Goal: Find specific page/section: Find specific page/section

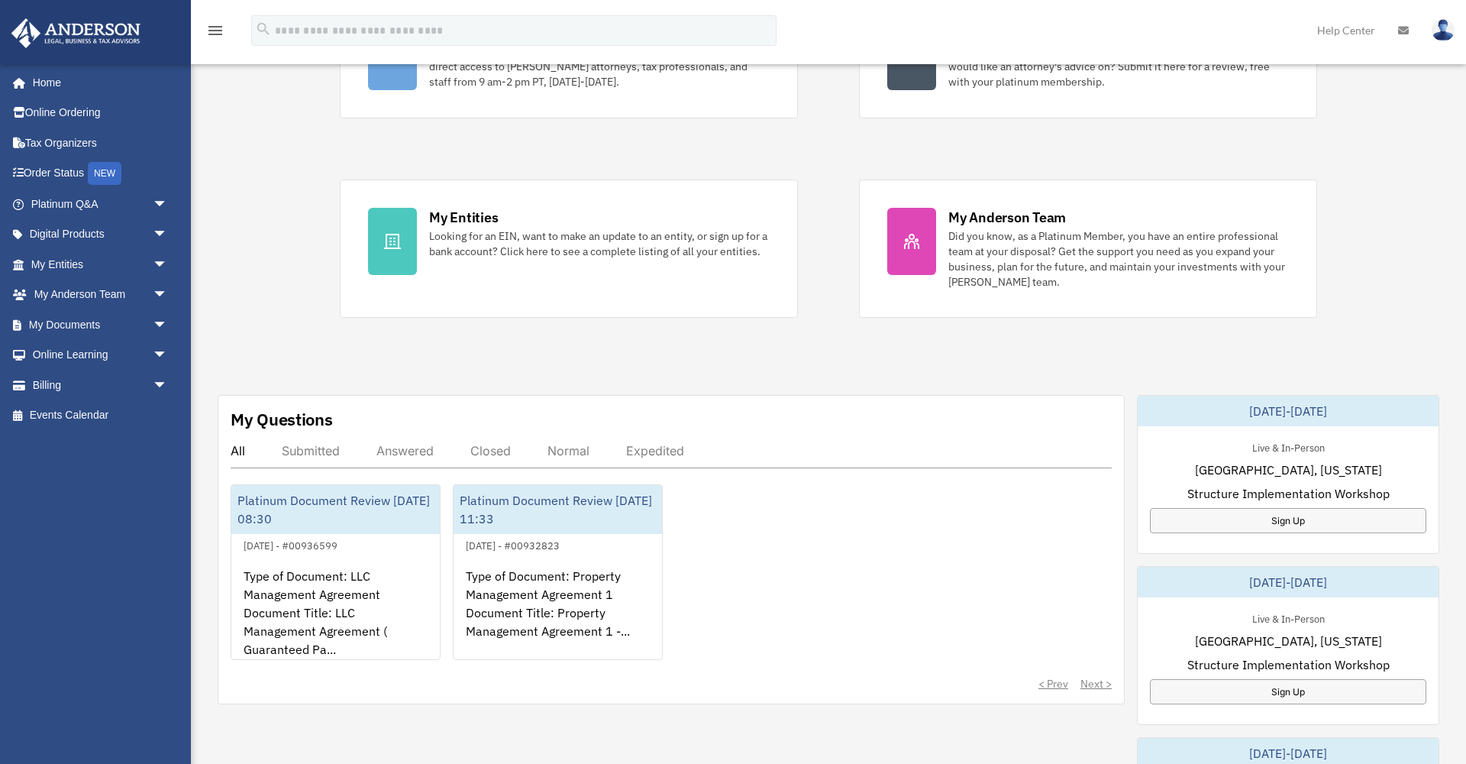
scroll to position [215, 0]
click at [161, 318] on span "arrow_drop_down" at bounding box center [168, 324] width 31 height 31
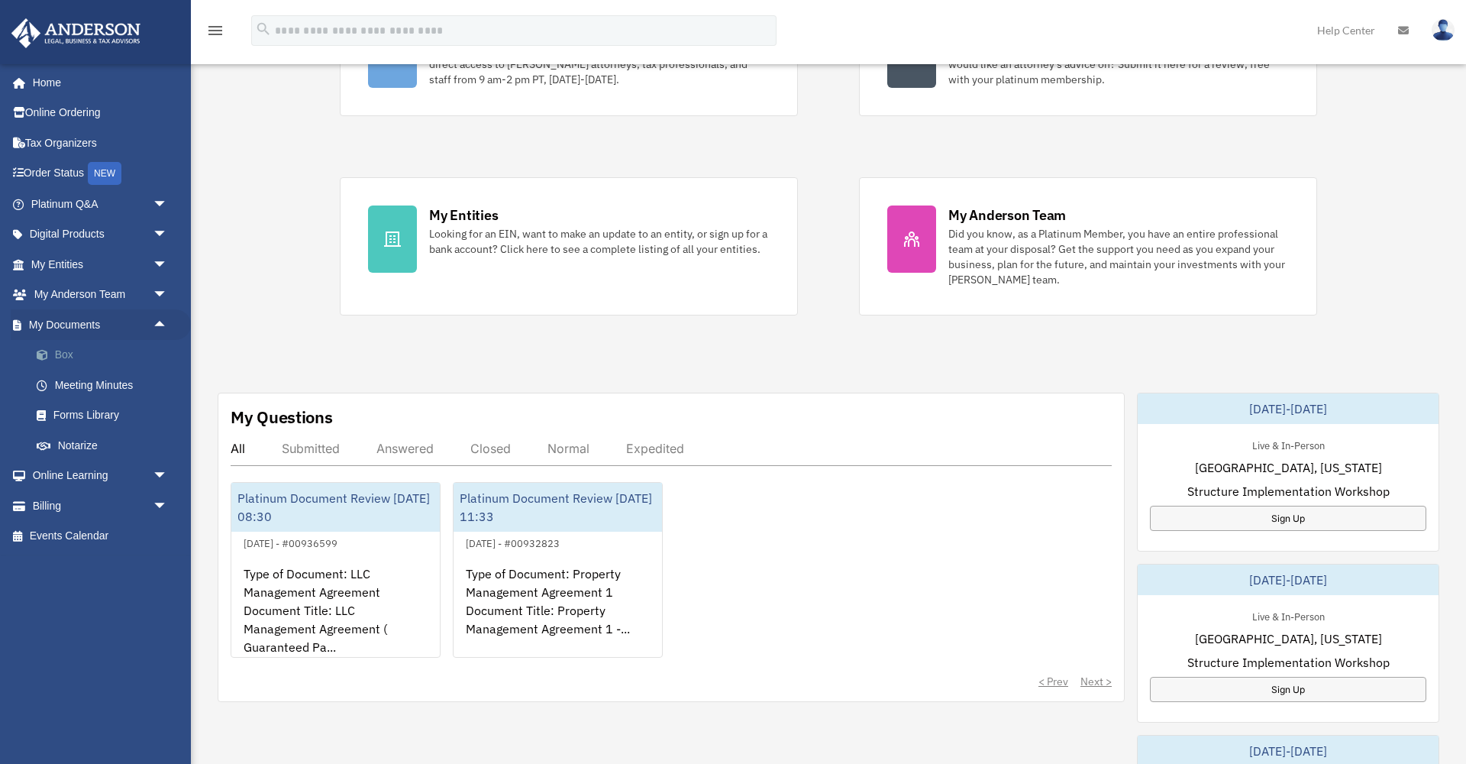
click at [68, 346] on link "Box" at bounding box center [106, 355] width 170 height 31
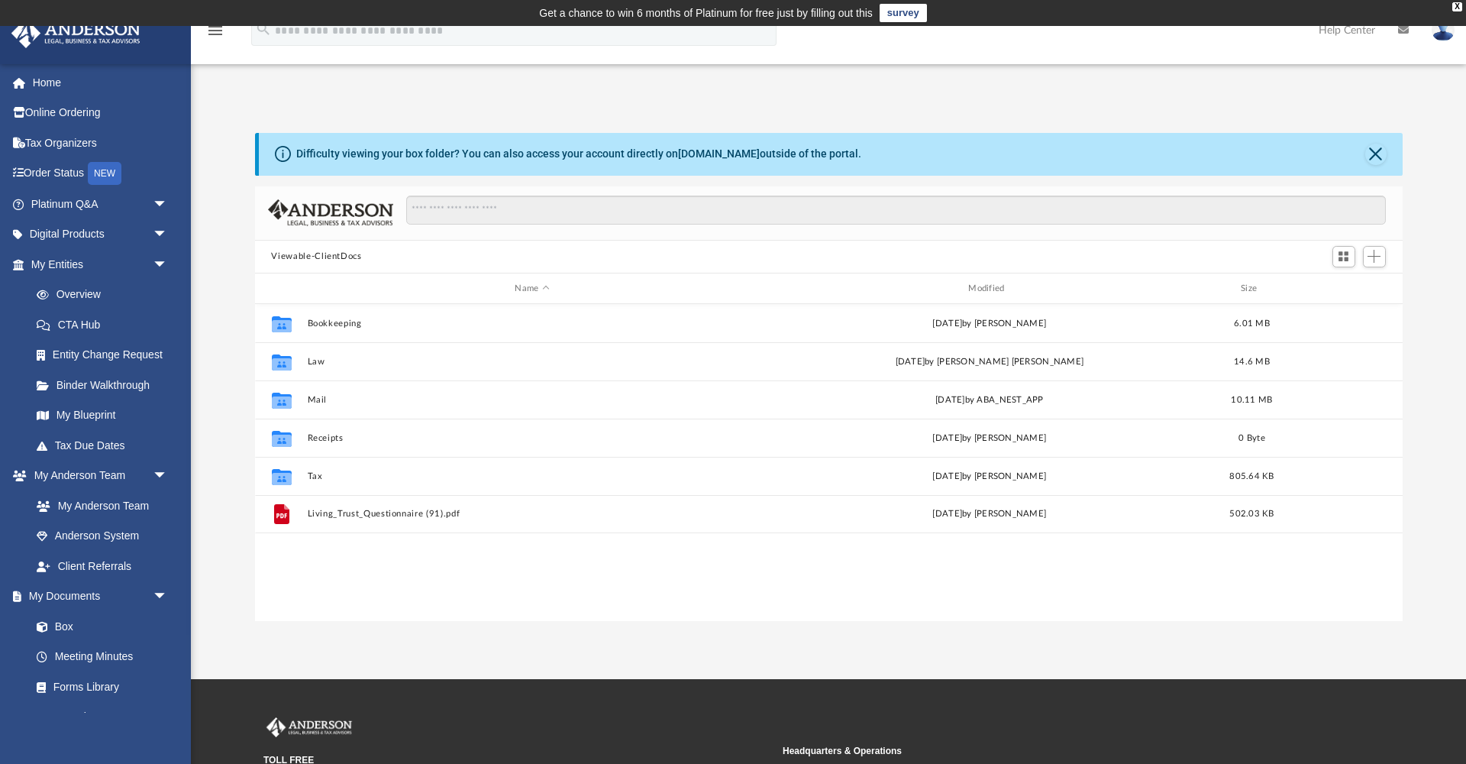
scroll to position [1, 1]
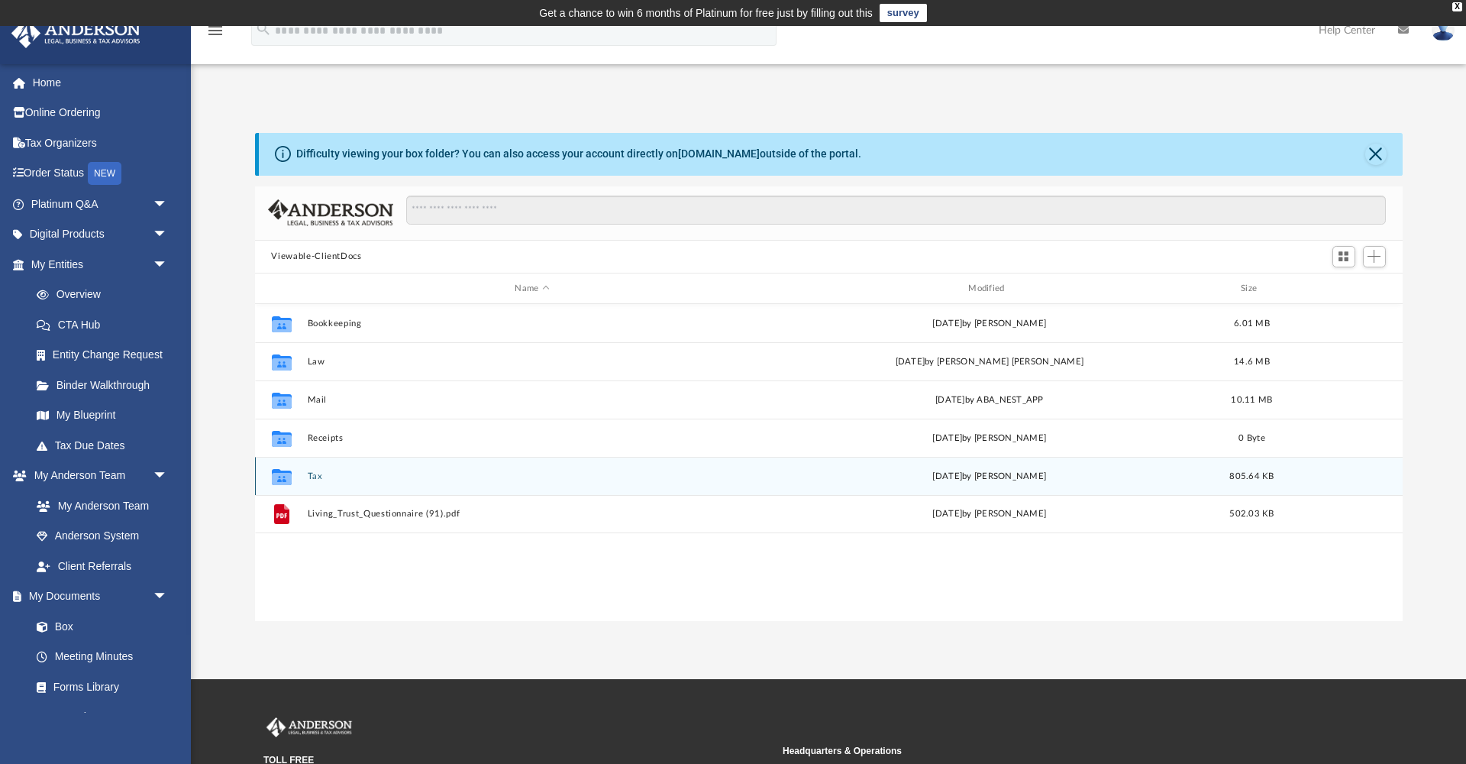
click at [414, 476] on button "Tax" at bounding box center [532, 476] width 451 height 10
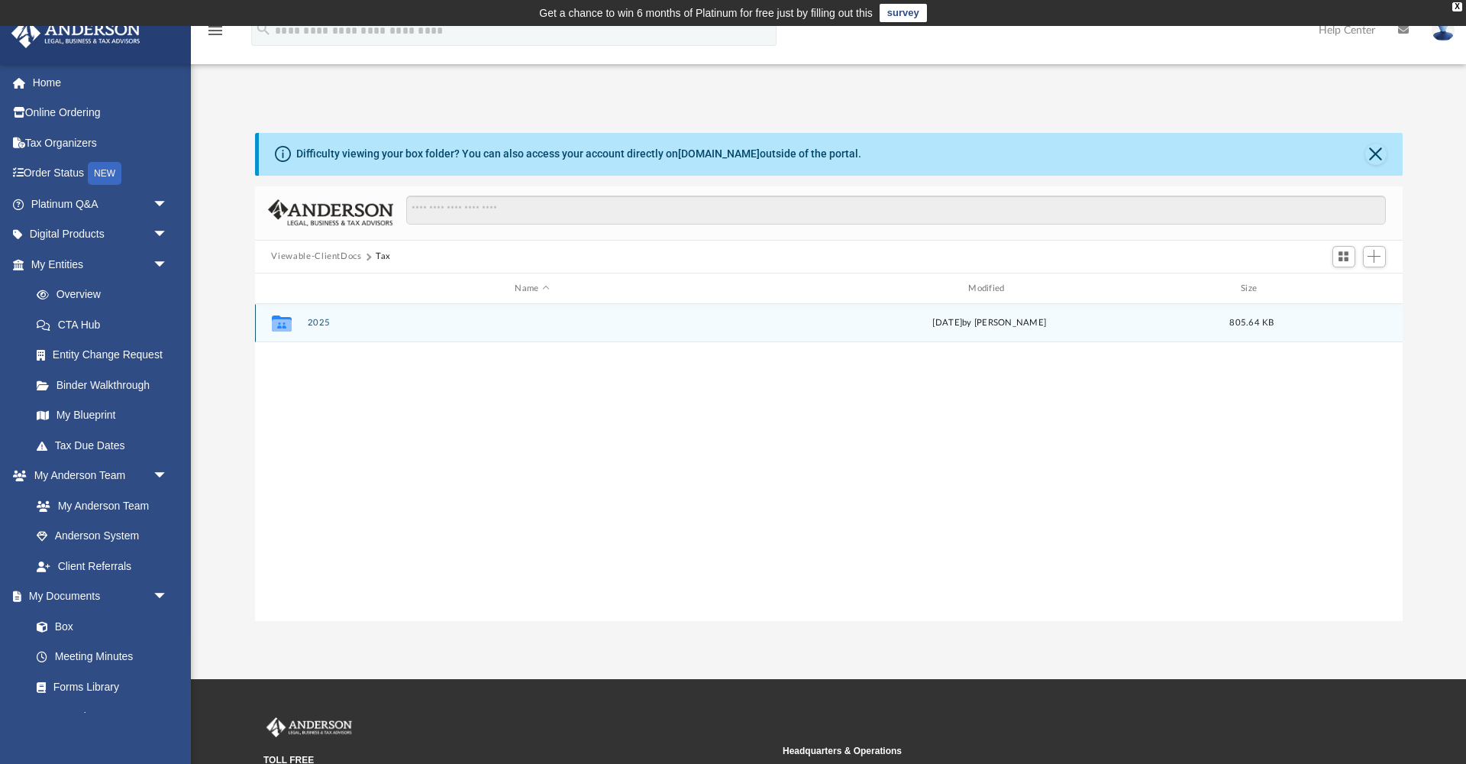
click at [396, 324] on button "2025" at bounding box center [532, 323] width 451 height 10
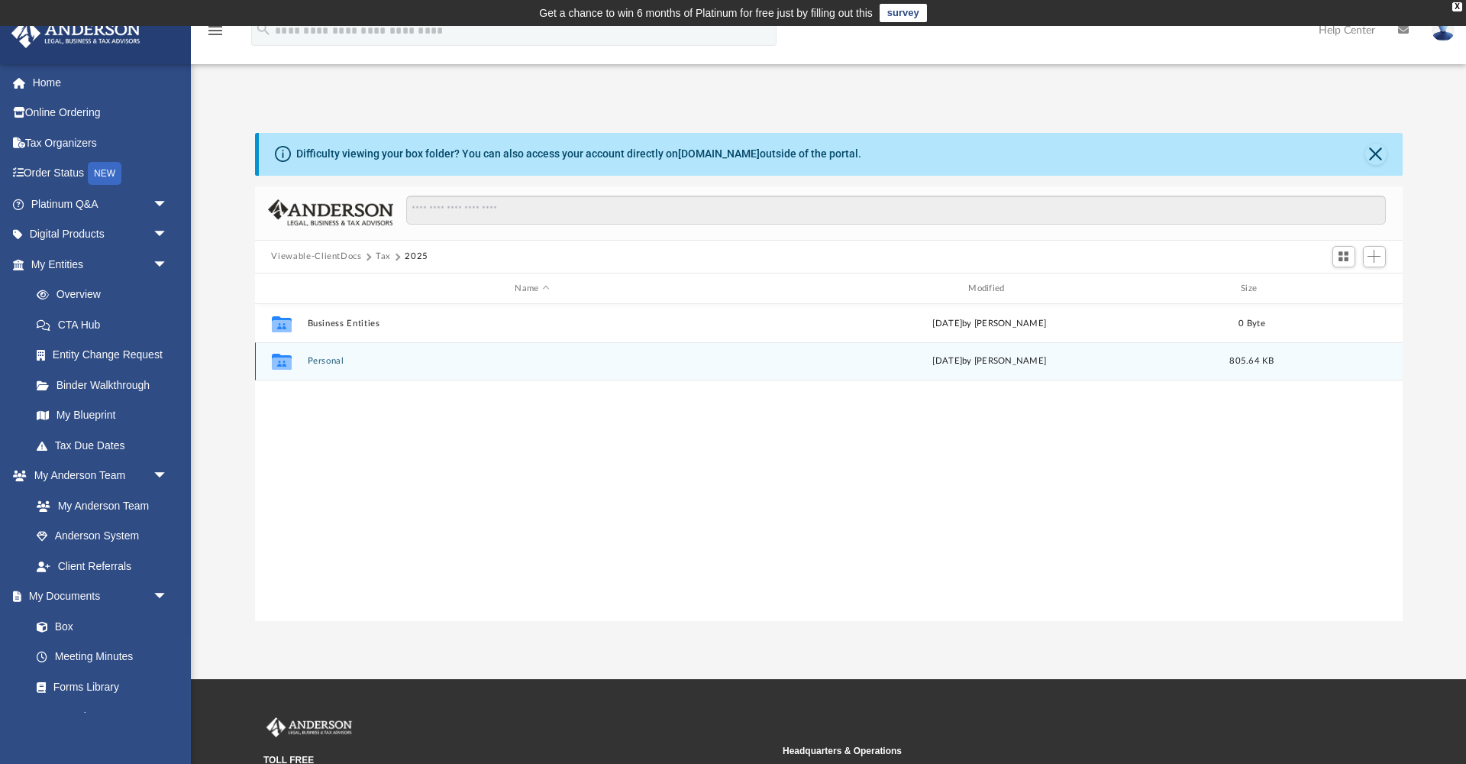
click at [406, 357] on button "Personal" at bounding box center [532, 362] width 451 height 10
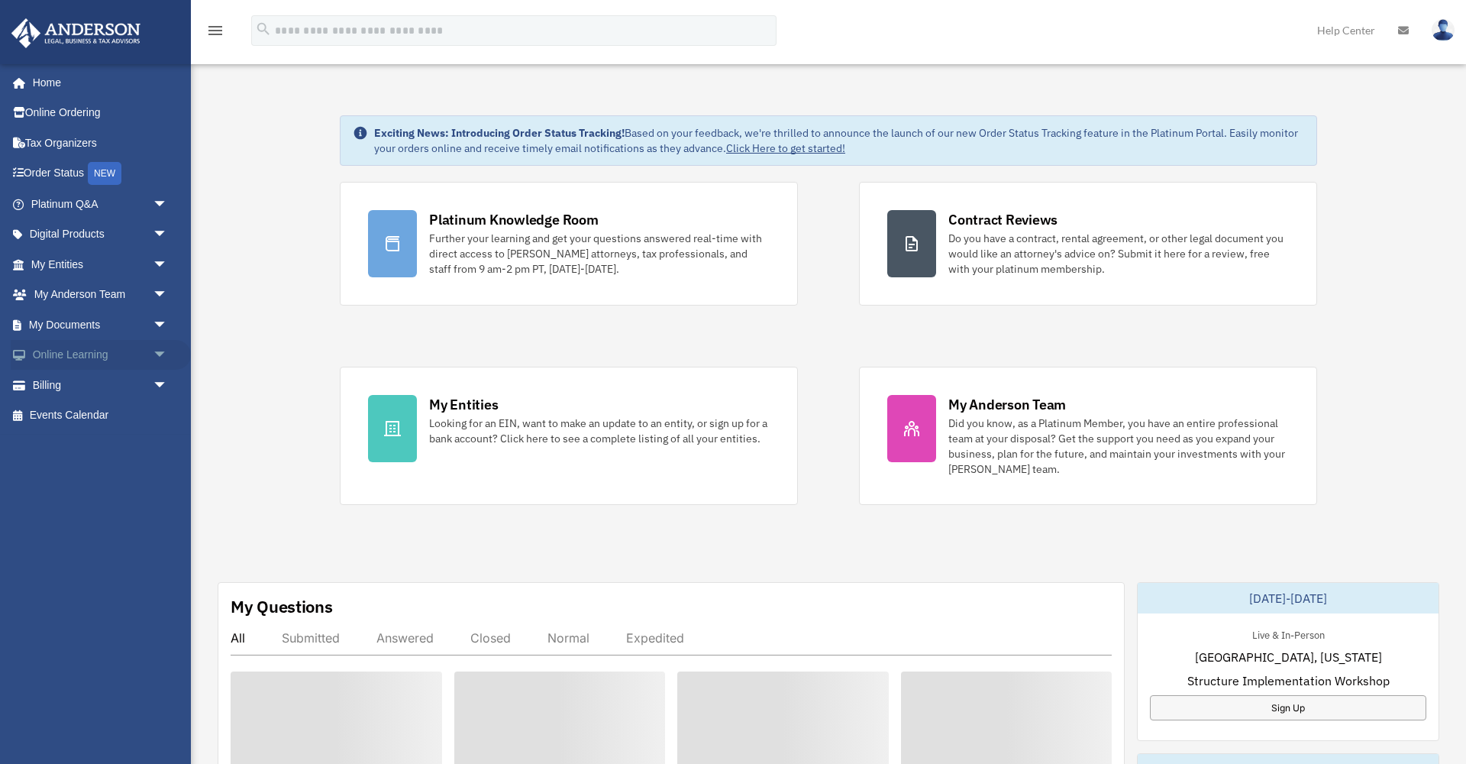
scroll to position [215, 0]
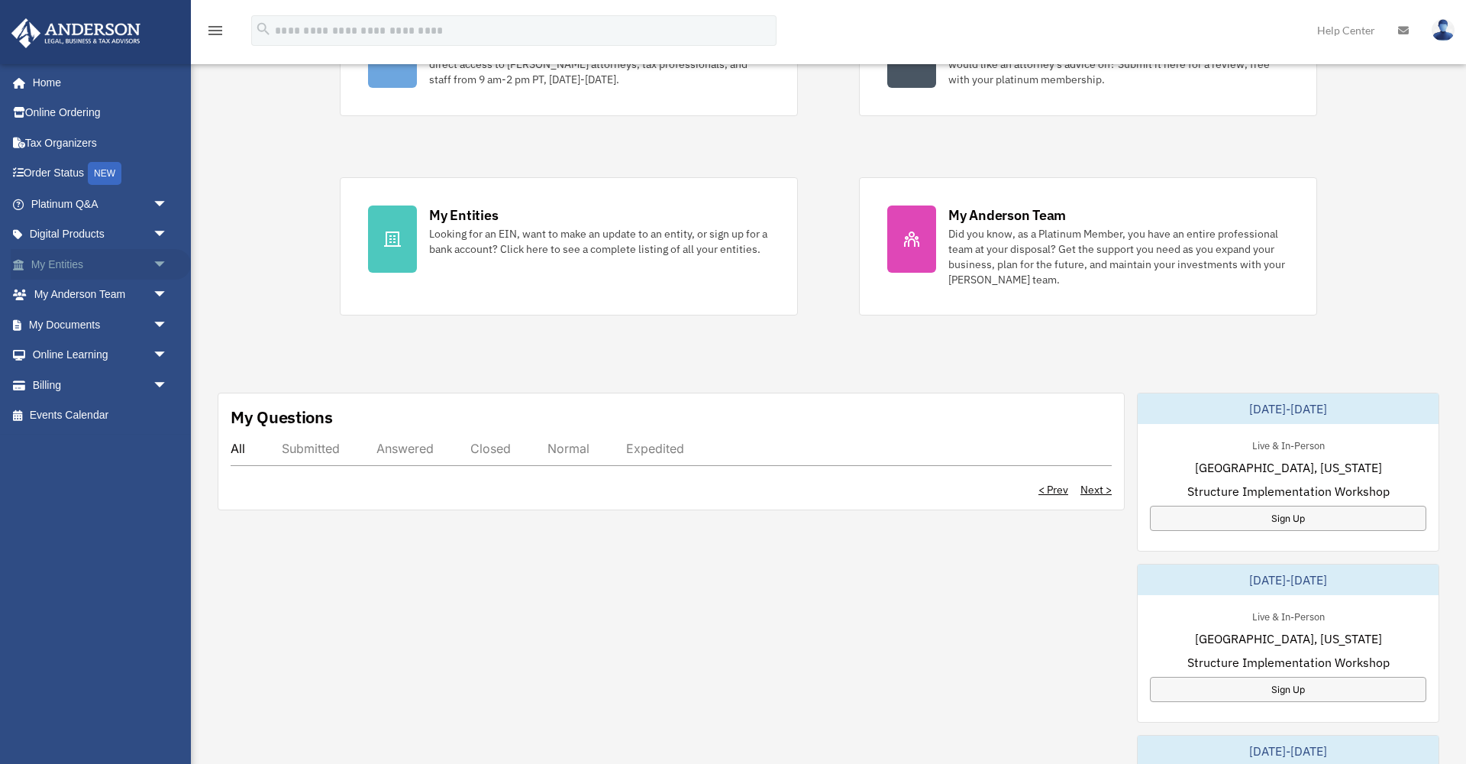
click at [167, 262] on span "arrow_drop_down" at bounding box center [168, 264] width 31 height 31
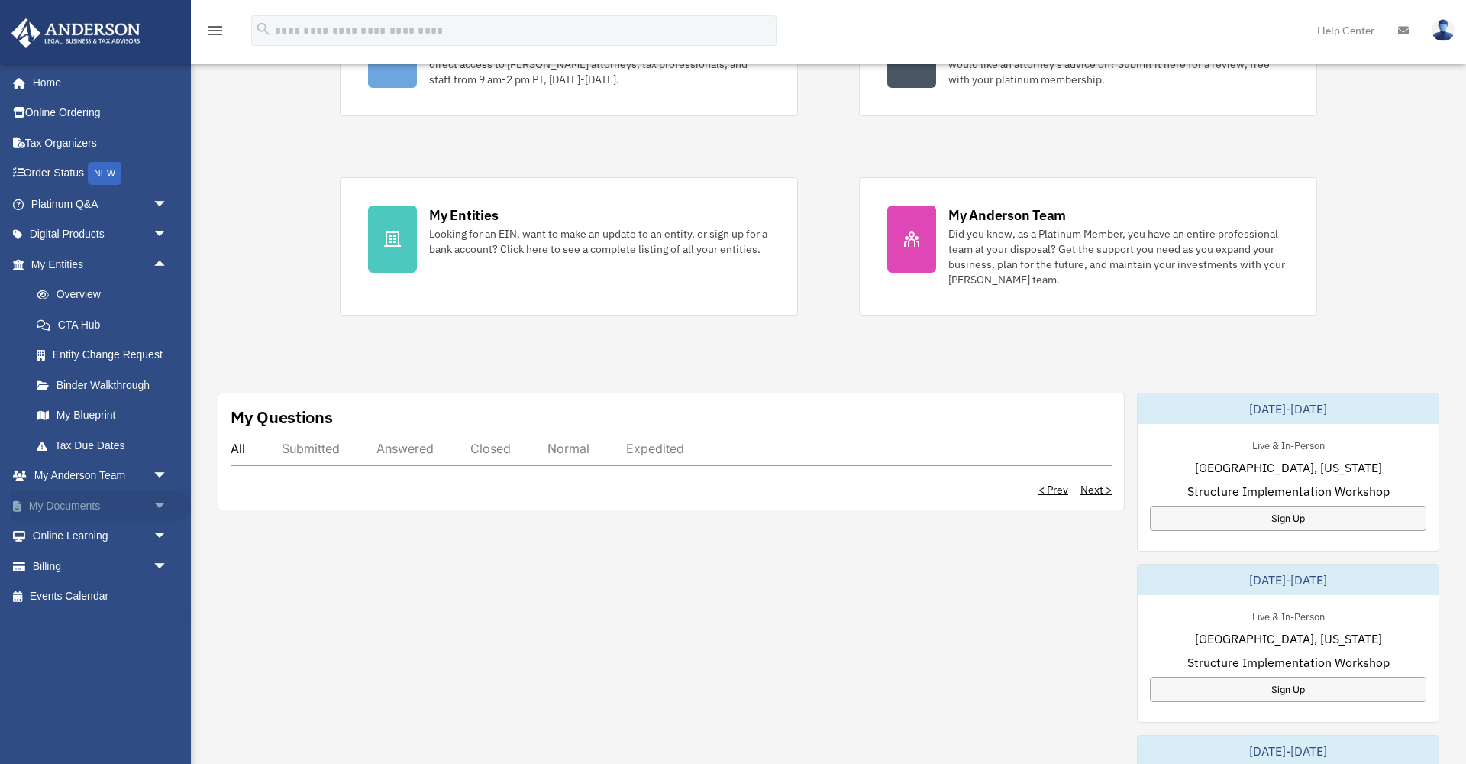
click at [161, 496] on span "arrow_drop_down" at bounding box center [168, 505] width 31 height 31
click at [58, 530] on link "Box" at bounding box center [106, 536] width 170 height 31
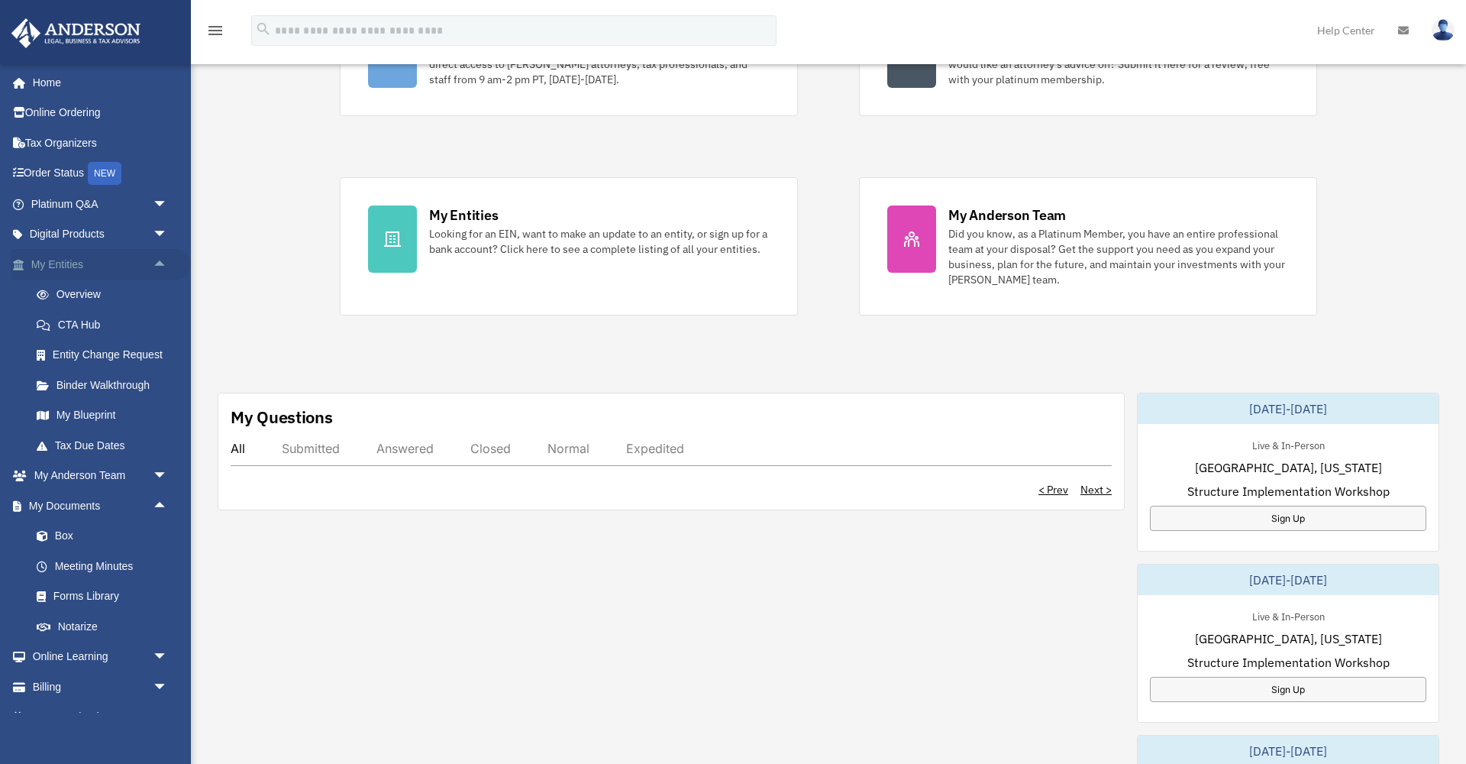
click at [160, 263] on span "arrow_drop_up" at bounding box center [168, 264] width 31 height 31
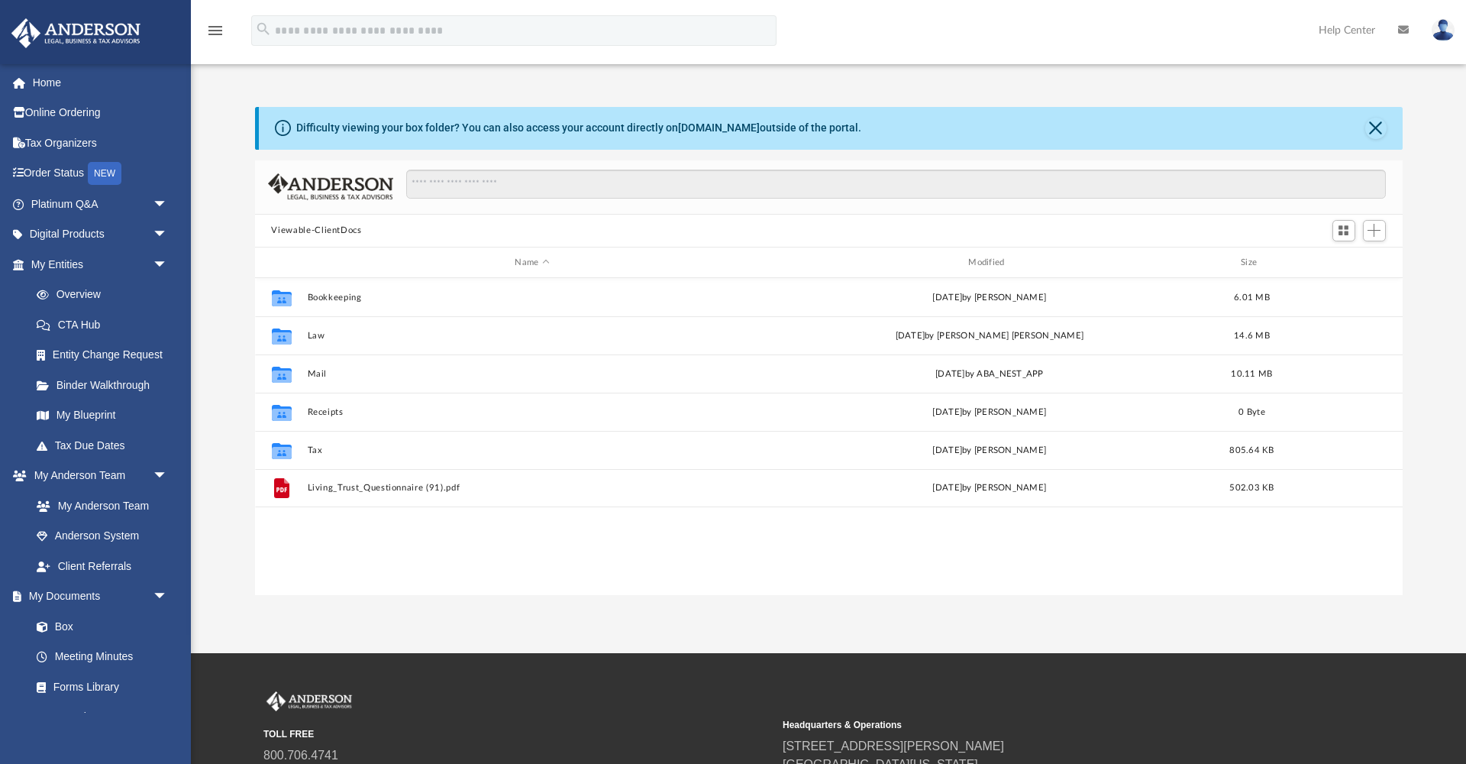
scroll to position [347, 1148]
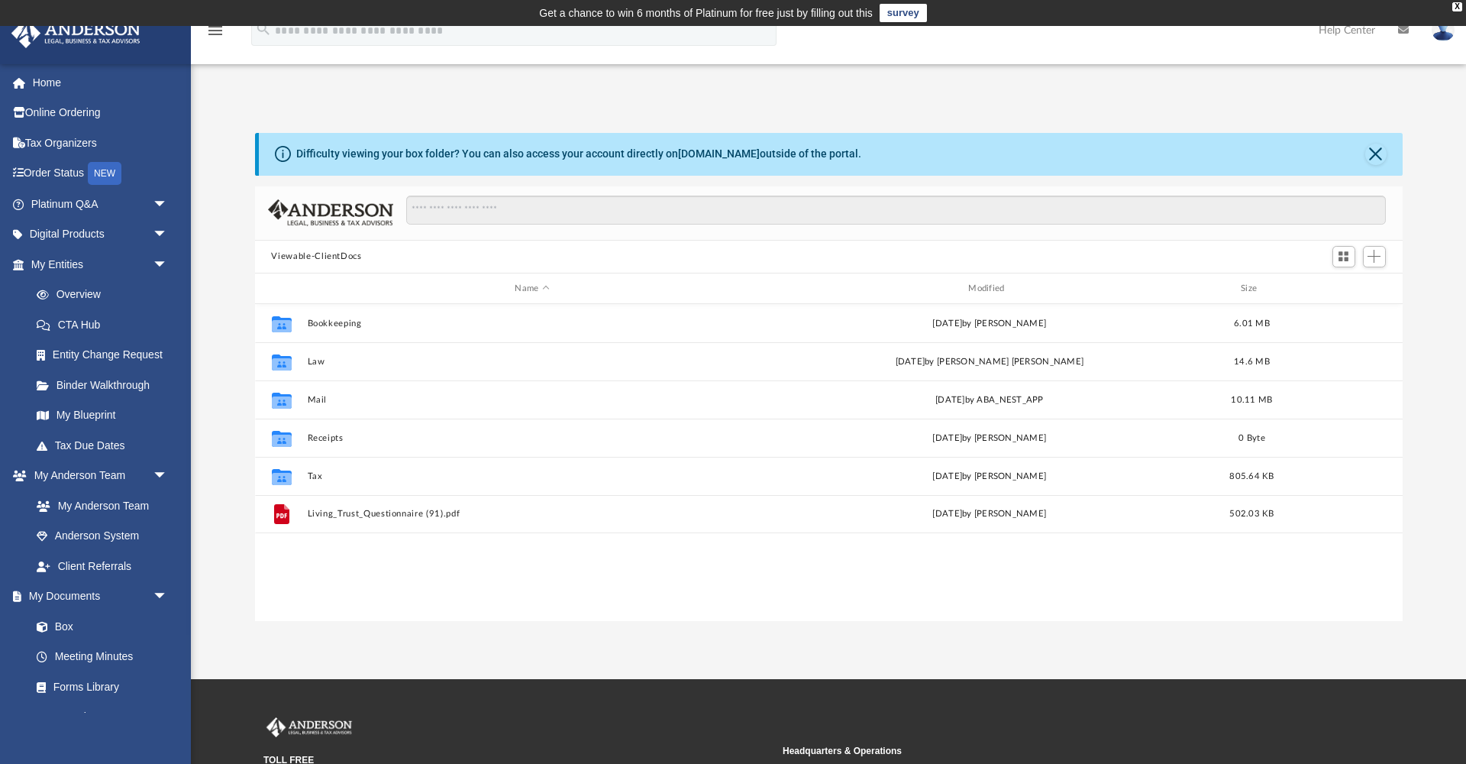
click at [160, 263] on span "arrow_drop_down" at bounding box center [168, 264] width 31 height 31
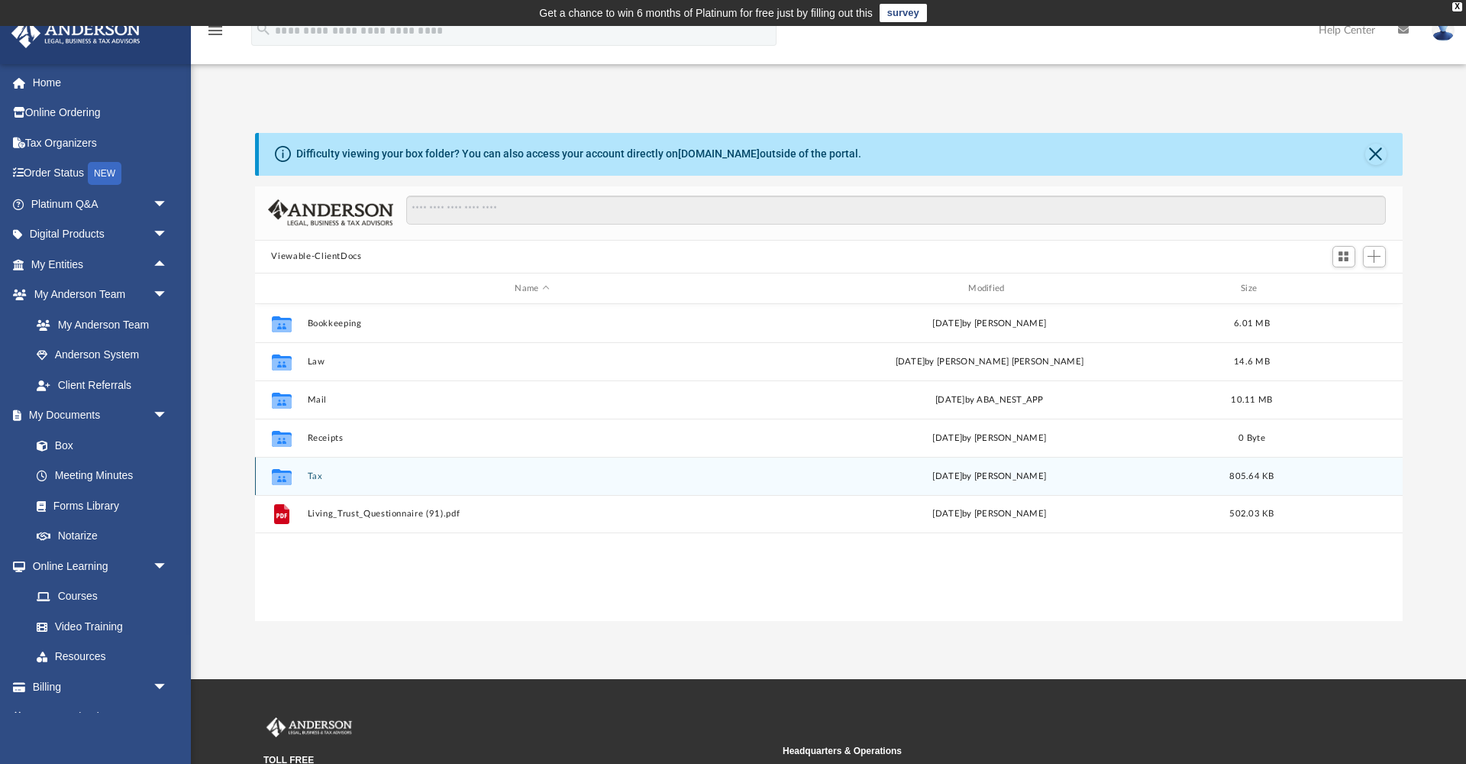
click at [312, 479] on button "Tax" at bounding box center [532, 476] width 451 height 10
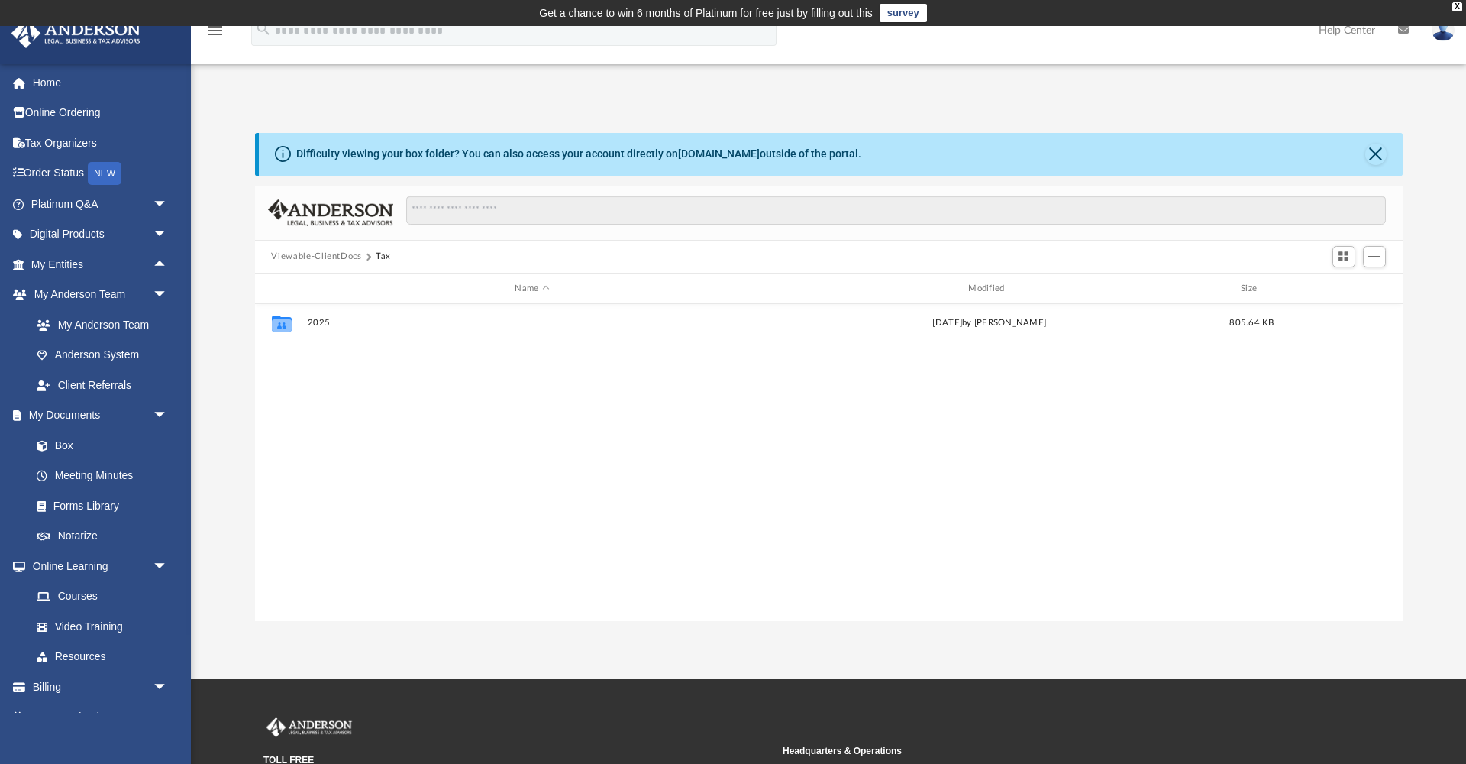
click at [347, 254] on button "Viewable-ClientDocs" at bounding box center [316, 257] width 90 height 14
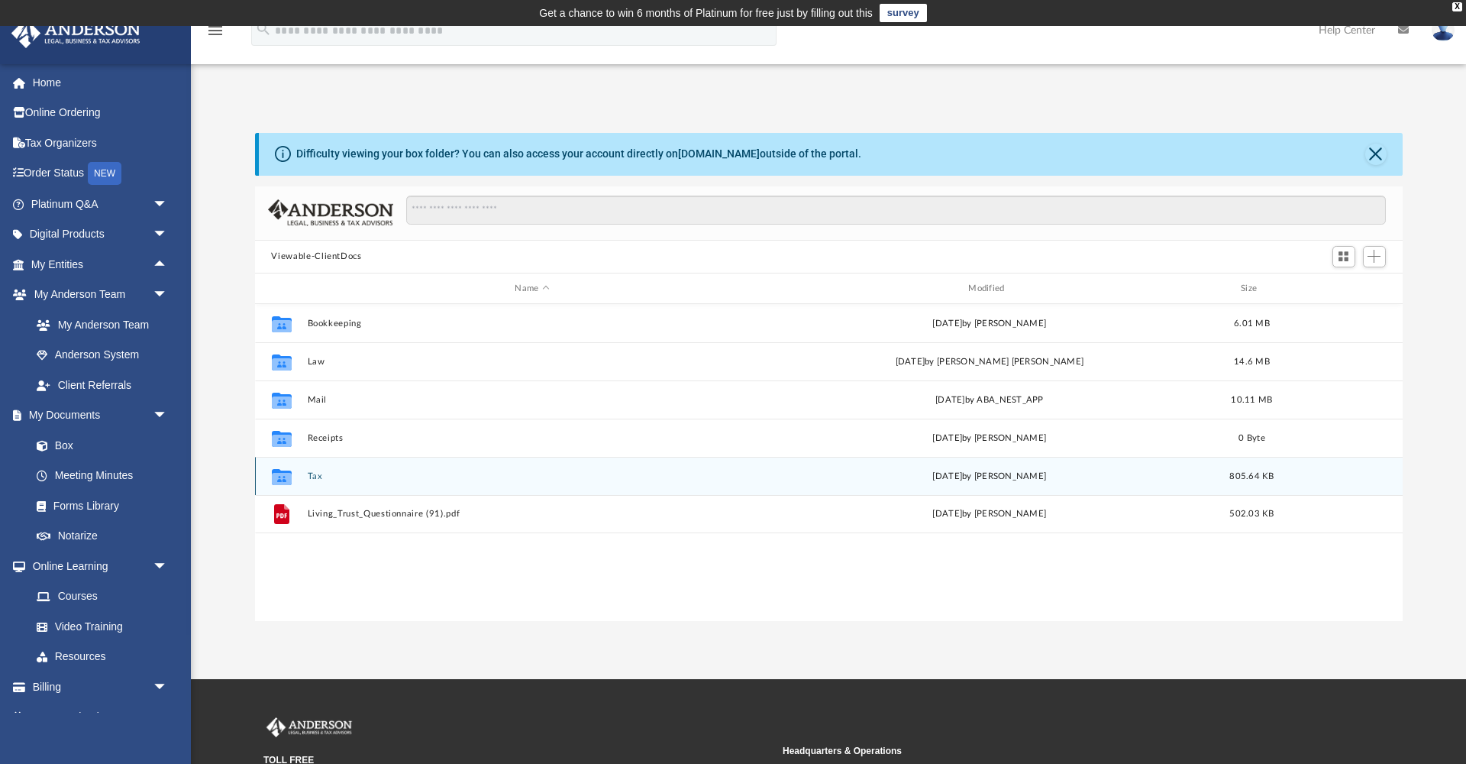
click at [284, 476] on icon "grid" at bounding box center [281, 477] width 20 height 16
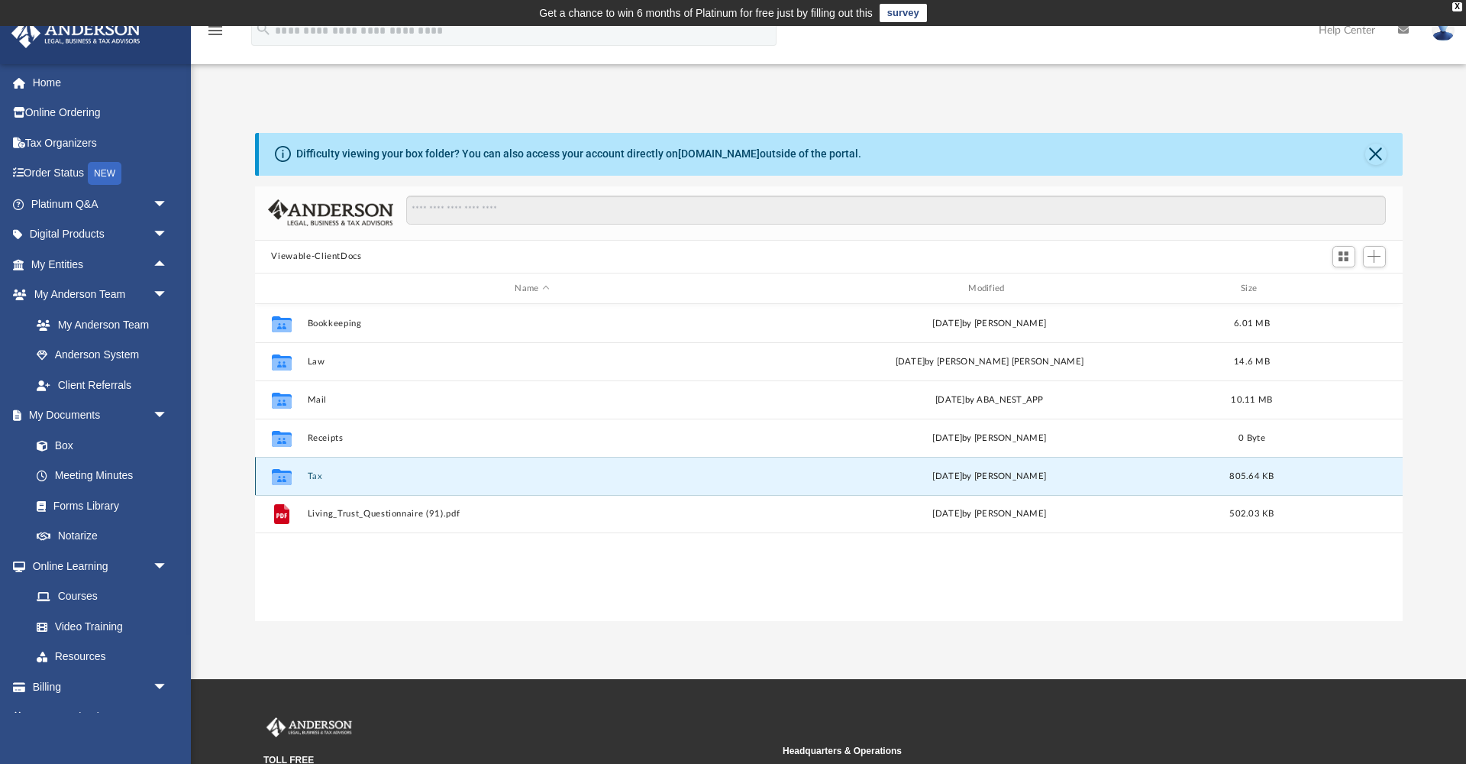
click at [314, 479] on button "Tax" at bounding box center [532, 476] width 451 height 10
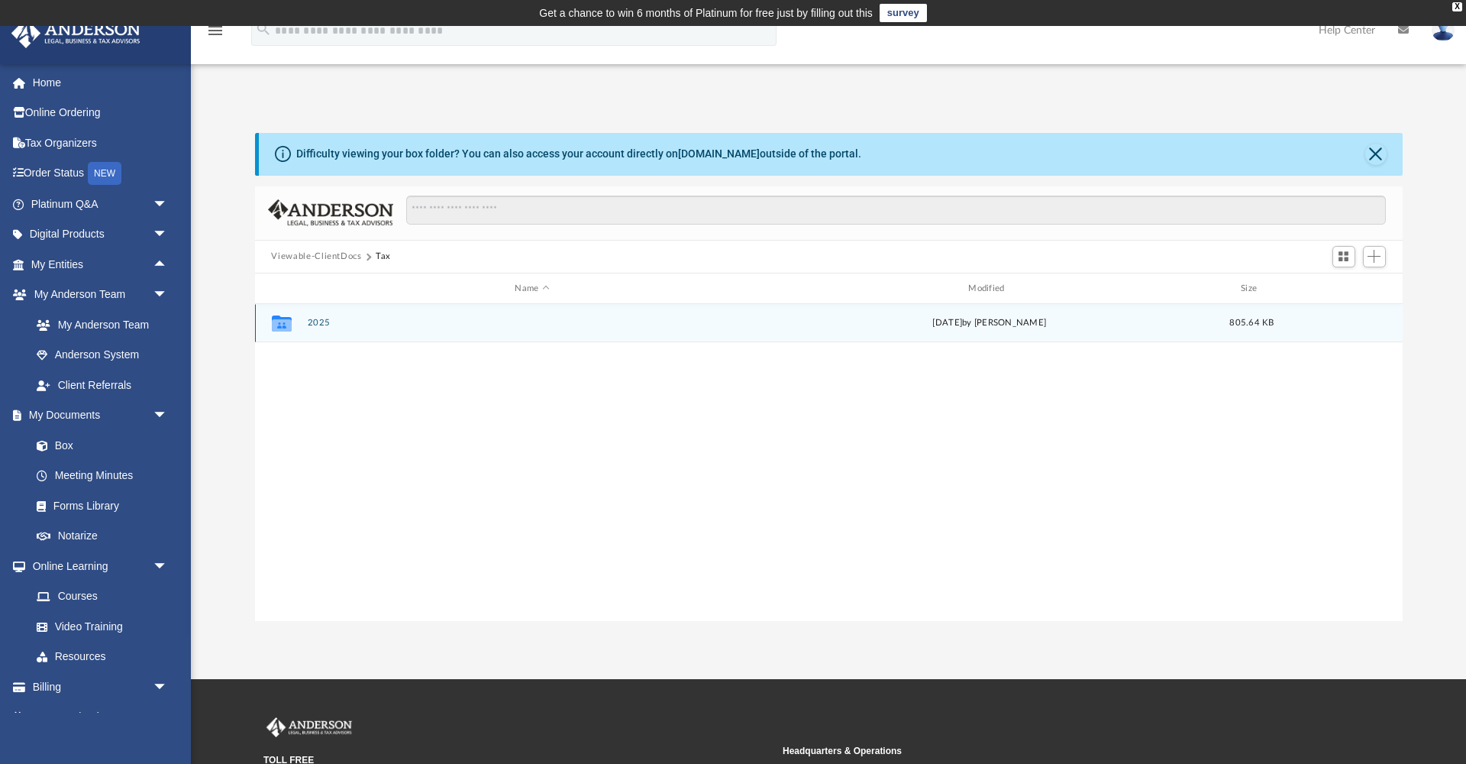
click at [346, 323] on button "2025" at bounding box center [532, 323] width 451 height 10
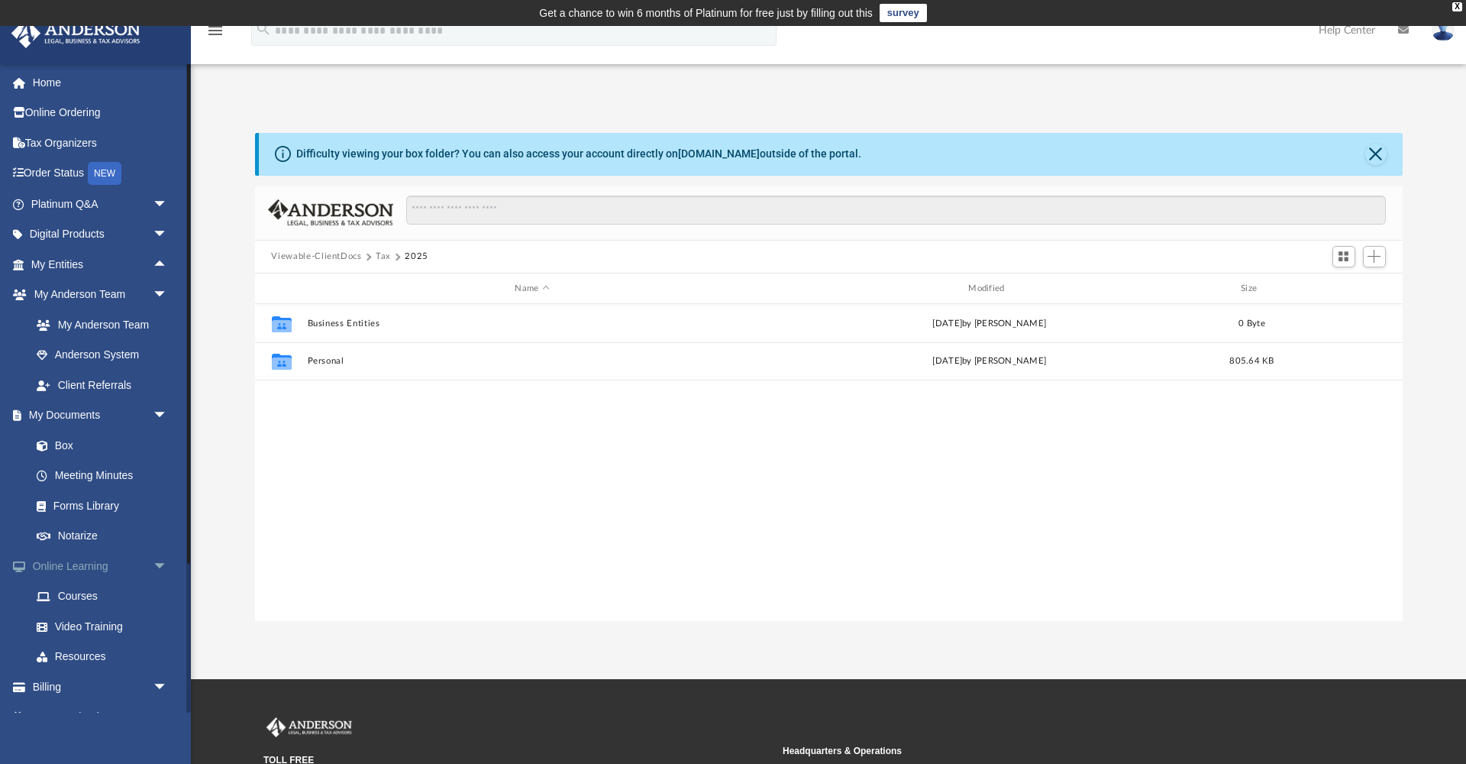
click at [159, 563] on span "arrow_drop_down" at bounding box center [168, 566] width 31 height 31
click at [166, 409] on span "arrow_drop_down" at bounding box center [168, 415] width 31 height 31
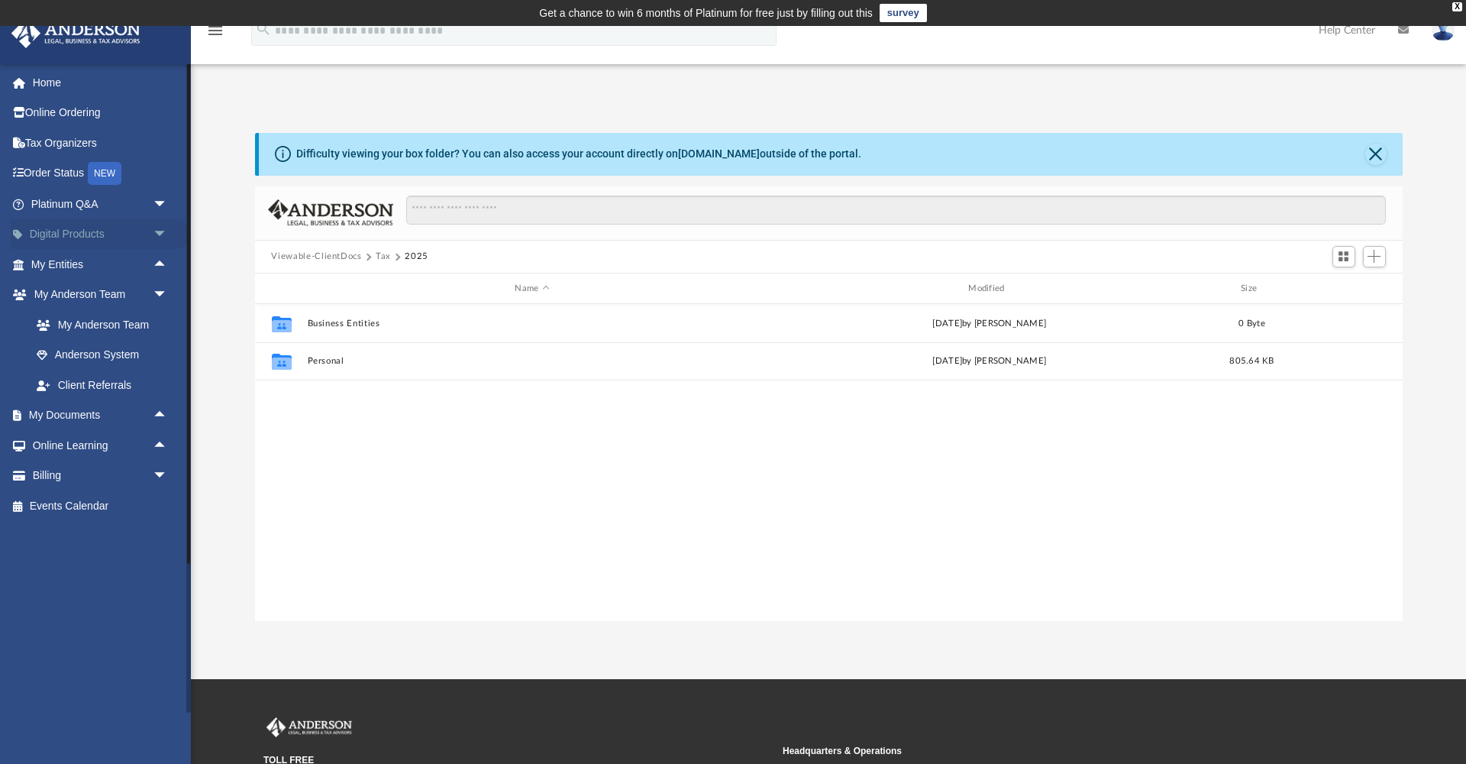
click at [163, 231] on span "arrow_drop_down" at bounding box center [168, 234] width 31 height 31
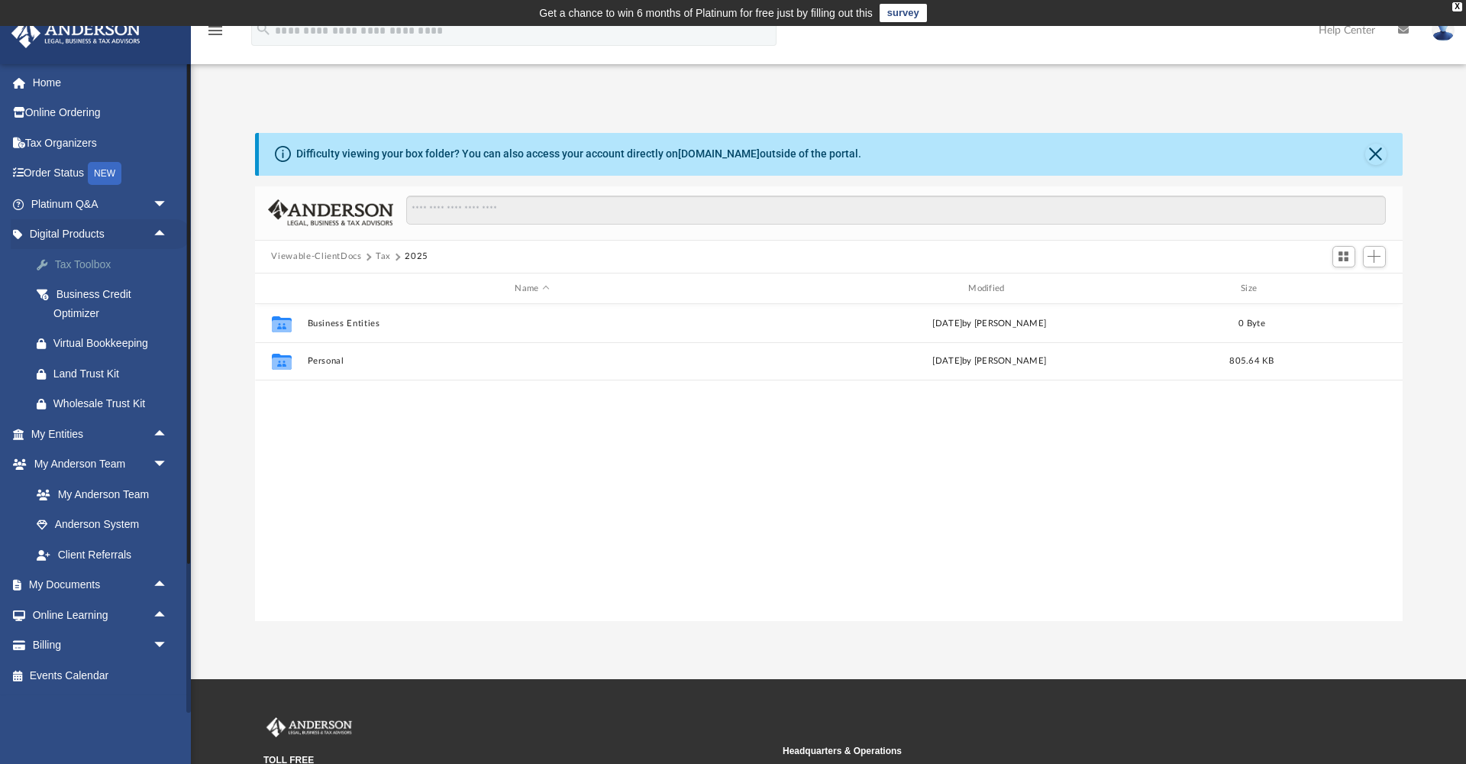
click at [94, 260] on div "Tax Toolbox" at bounding box center [112, 264] width 118 height 19
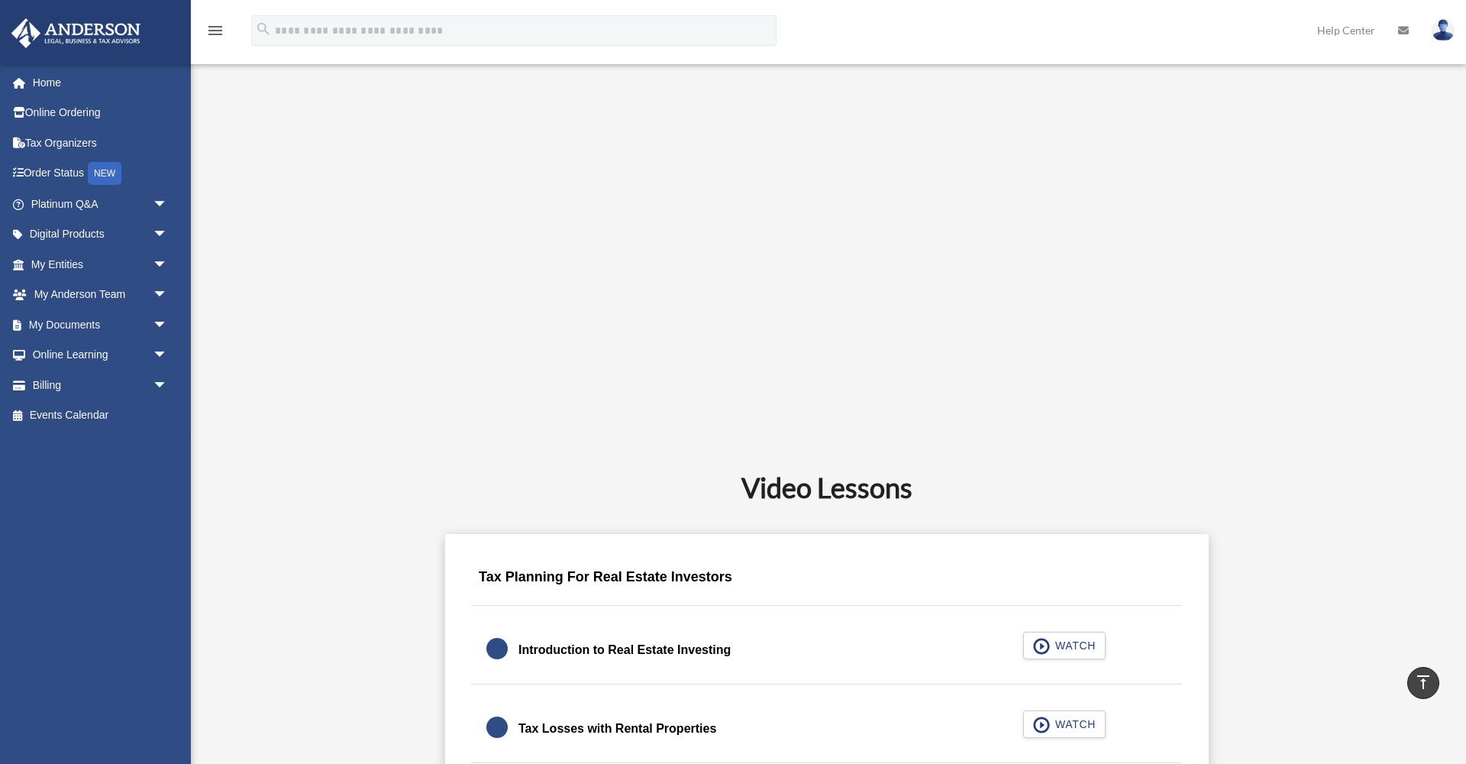
scroll to position [522, 0]
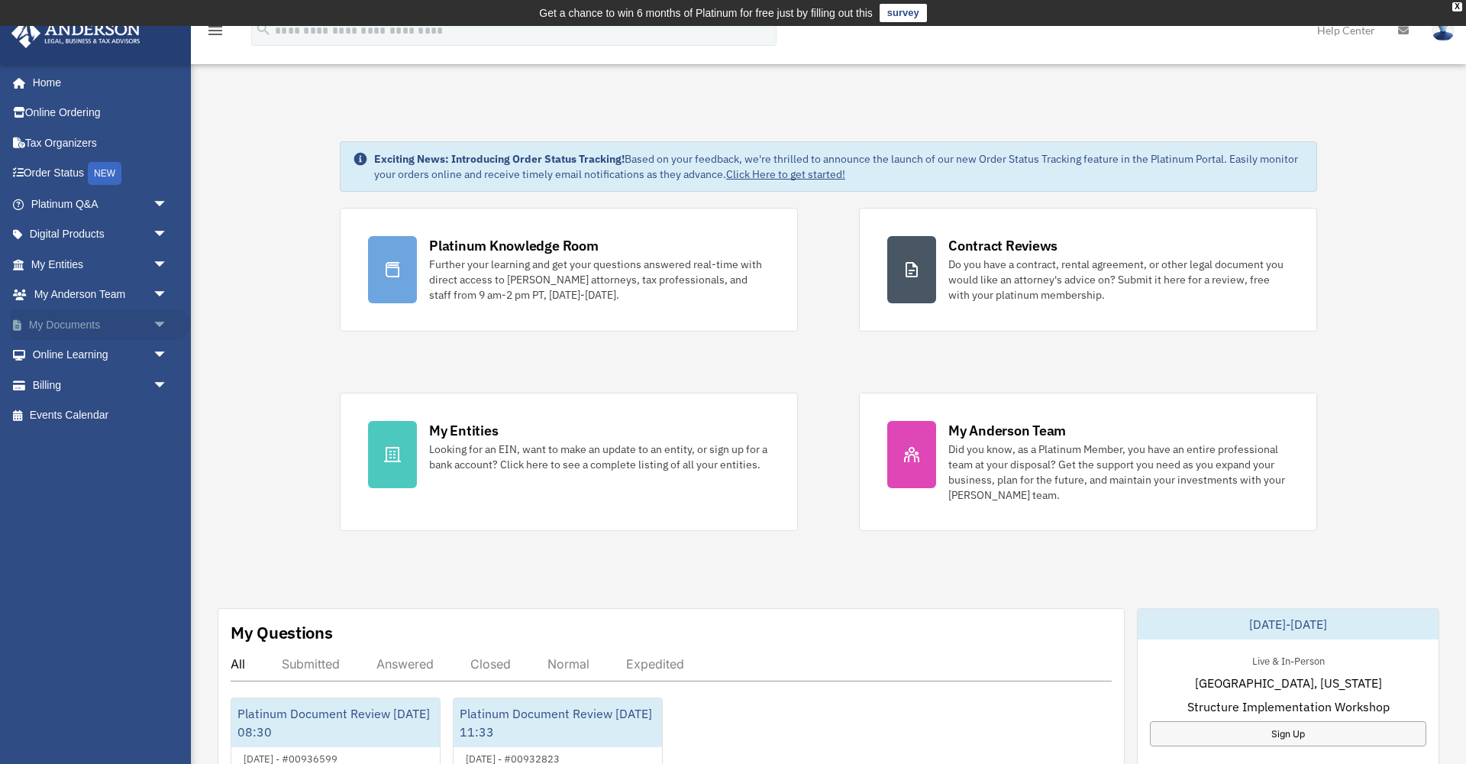
click at [161, 321] on span "arrow_drop_down" at bounding box center [168, 324] width 31 height 31
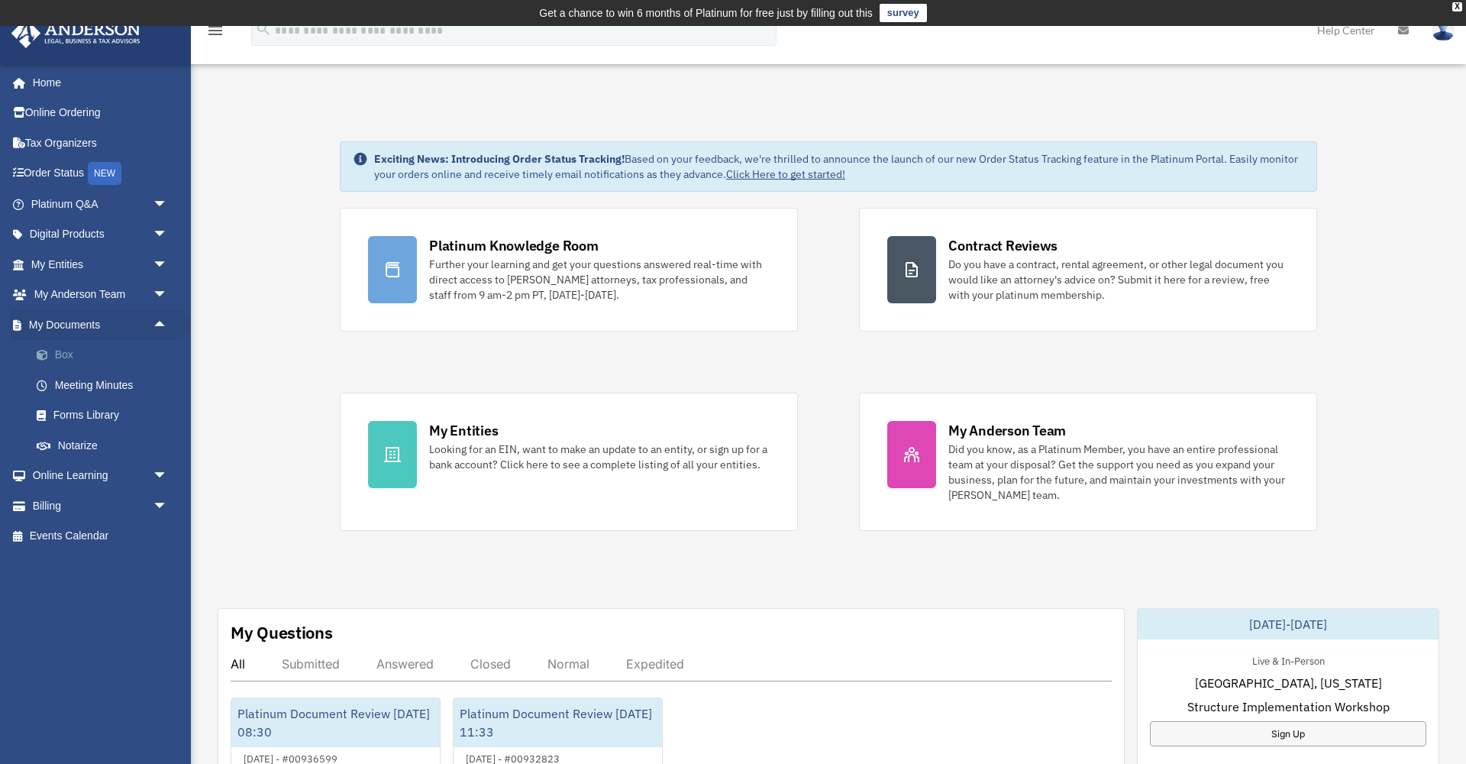
click at [55, 351] on link "Box" at bounding box center [106, 355] width 170 height 31
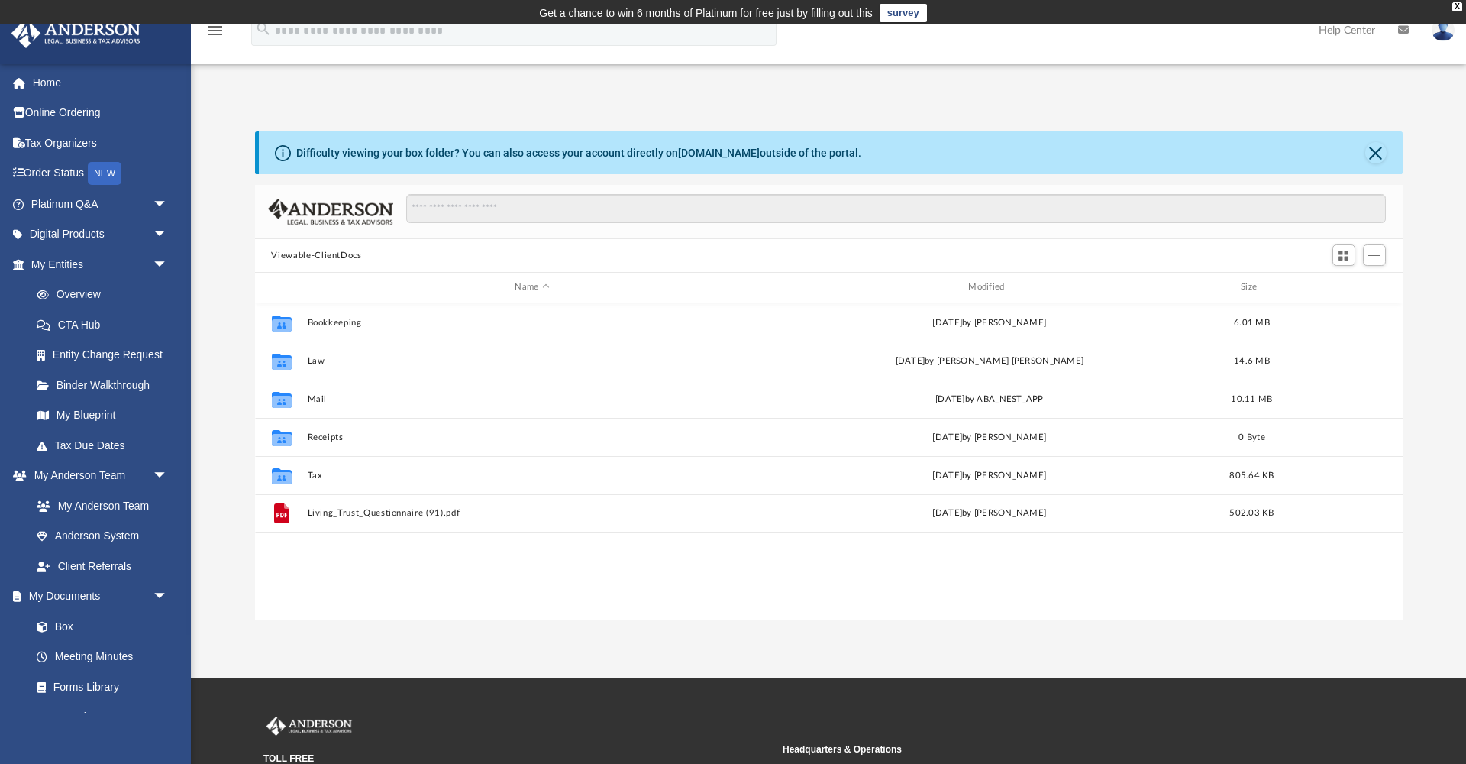
scroll to position [347, 1148]
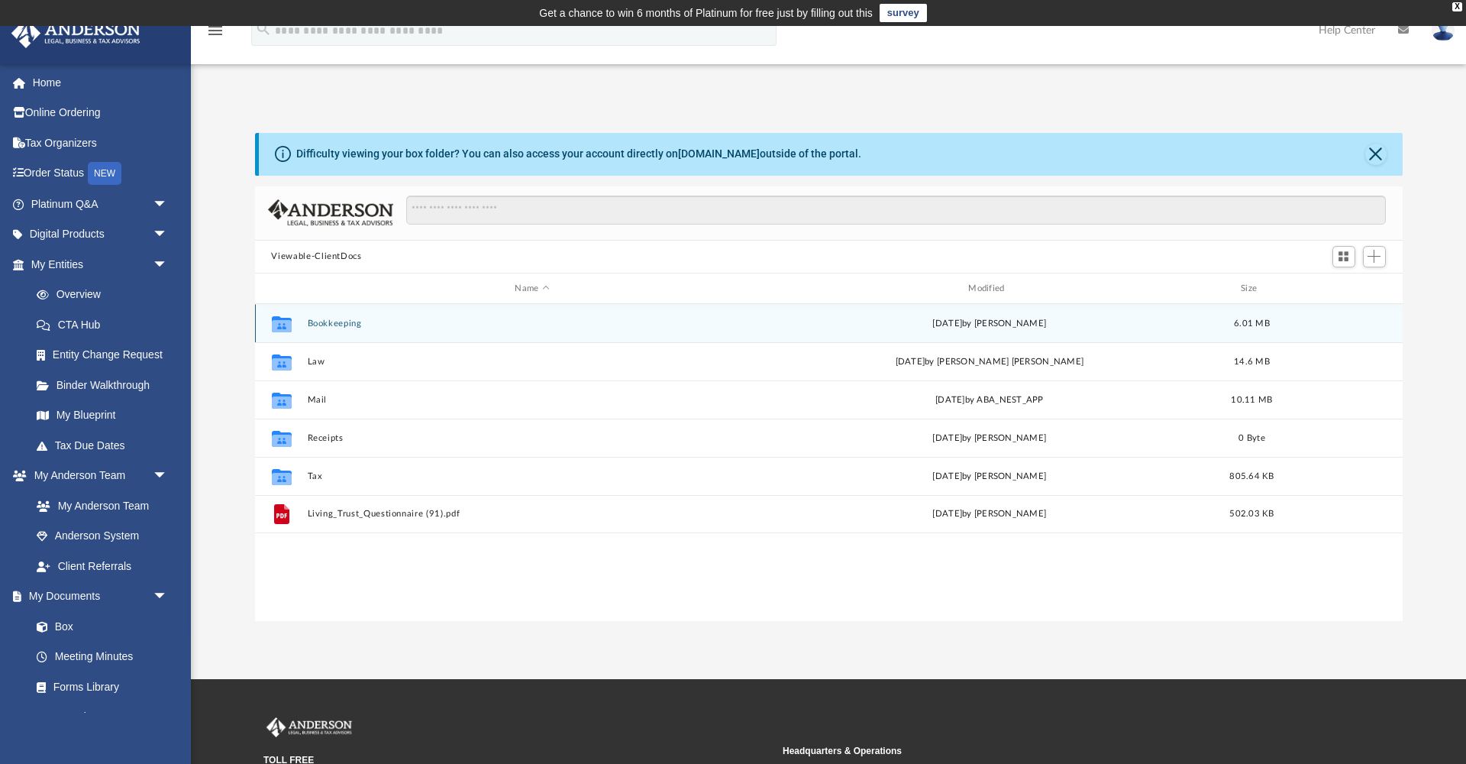
click at [337, 321] on button "Bookkeeping" at bounding box center [532, 323] width 451 height 10
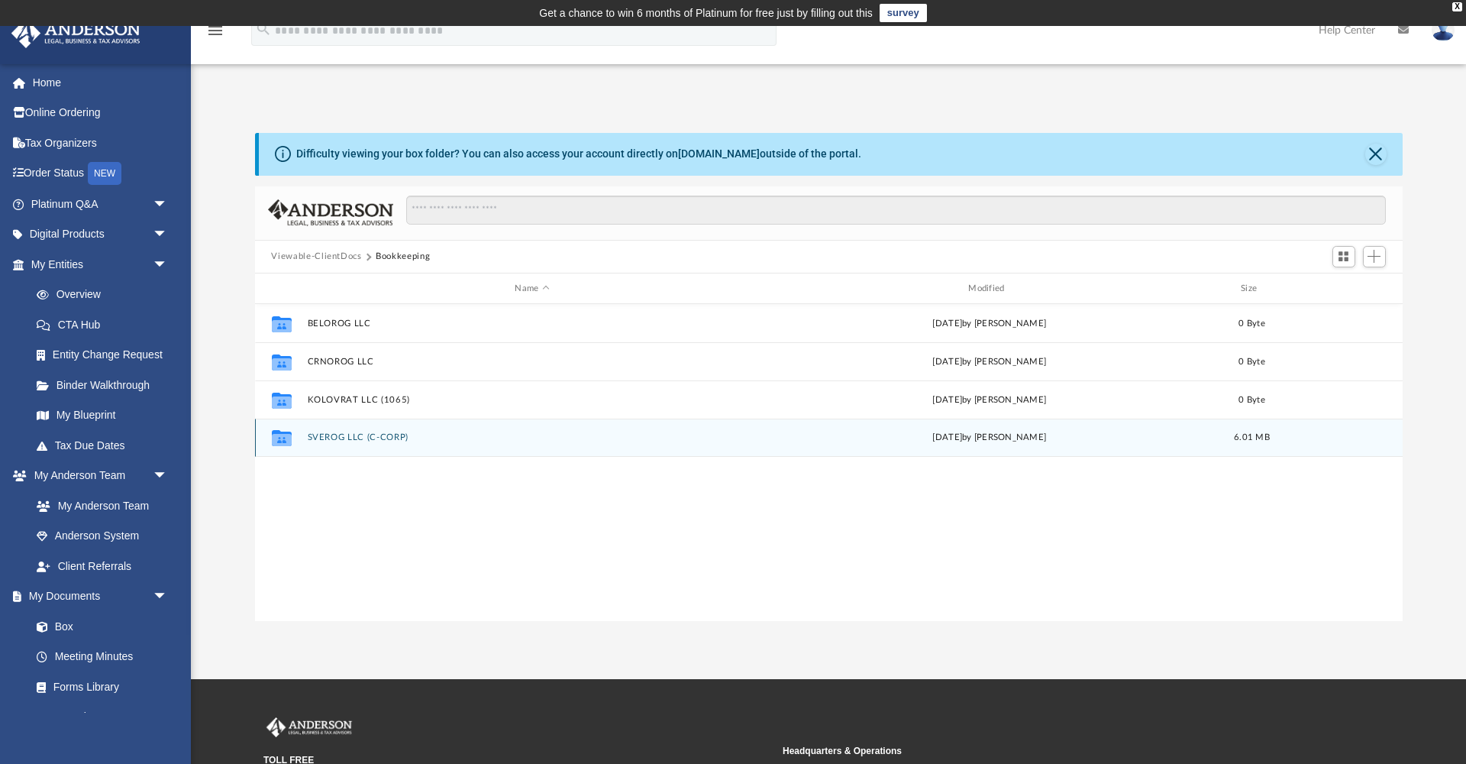
click at [340, 438] on button "SVEROG LLC (C-CORP)" at bounding box center [532, 438] width 451 height 10
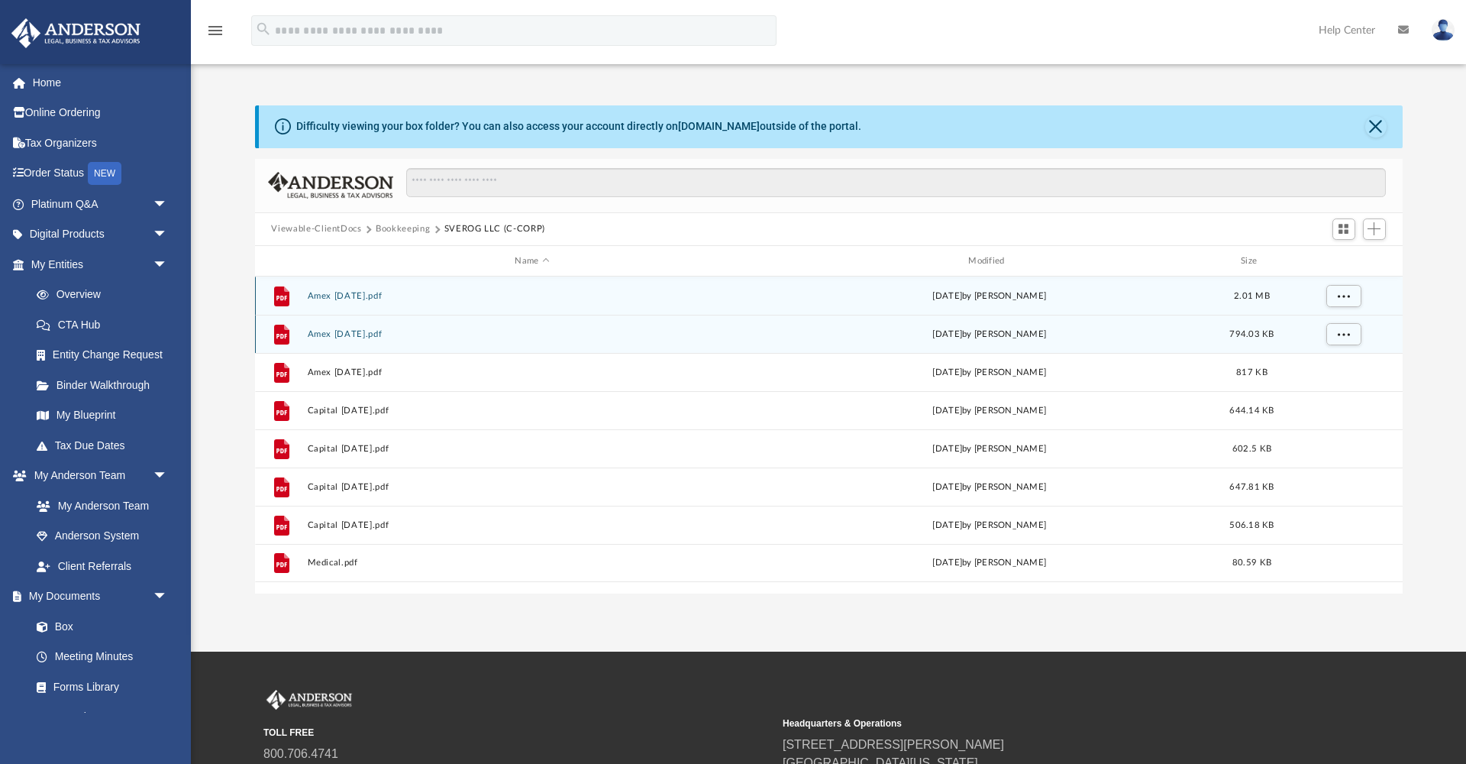
scroll to position [27, 0]
